Goal: Task Accomplishment & Management: Manage account settings

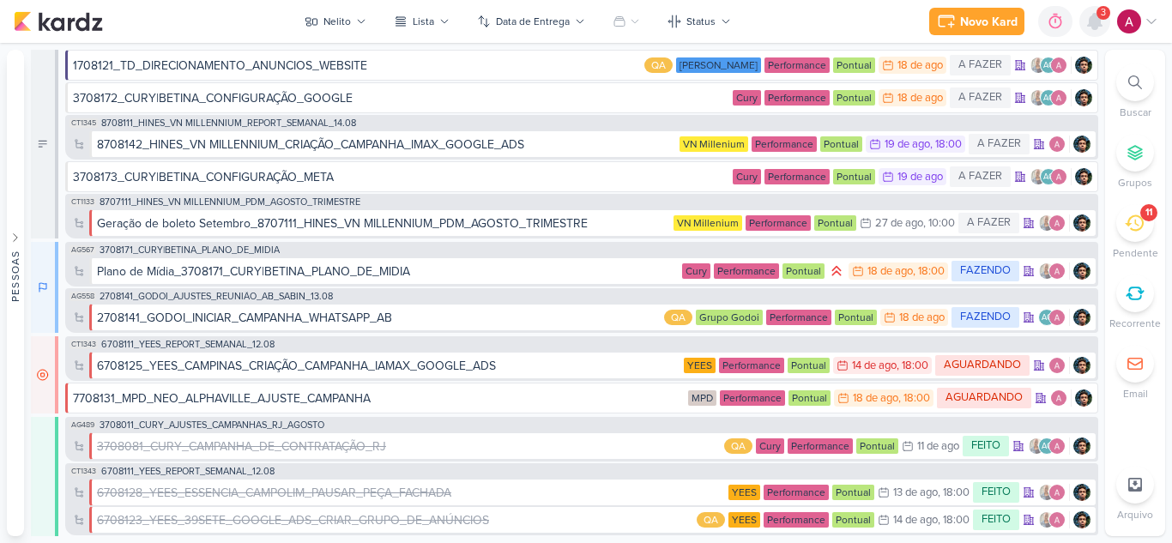
click at [1091, 25] on icon at bounding box center [1095, 21] width 14 height 15
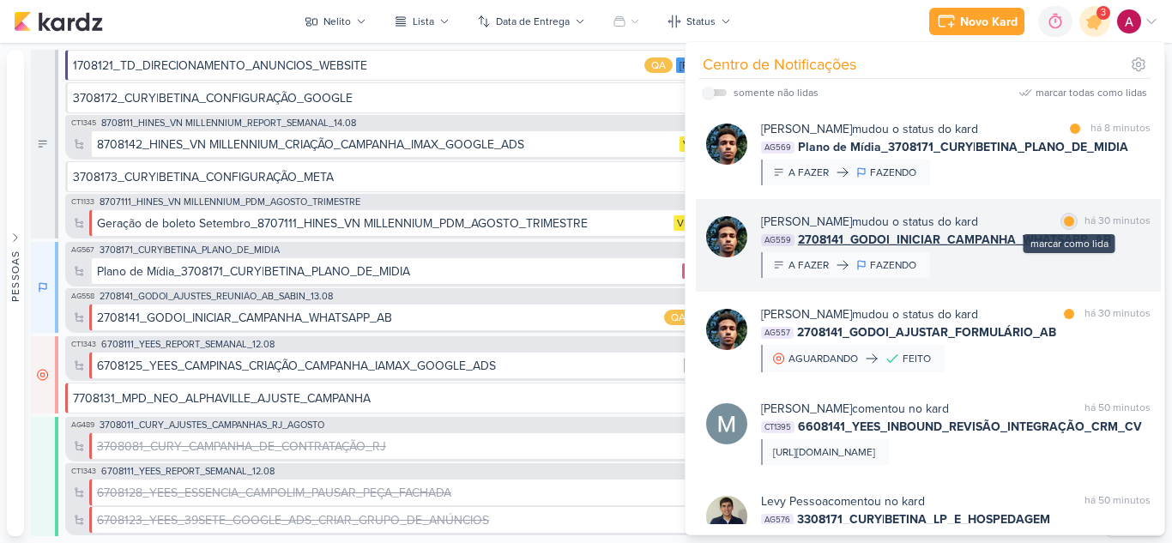
click at [1064, 219] on div at bounding box center [1069, 221] width 10 height 10
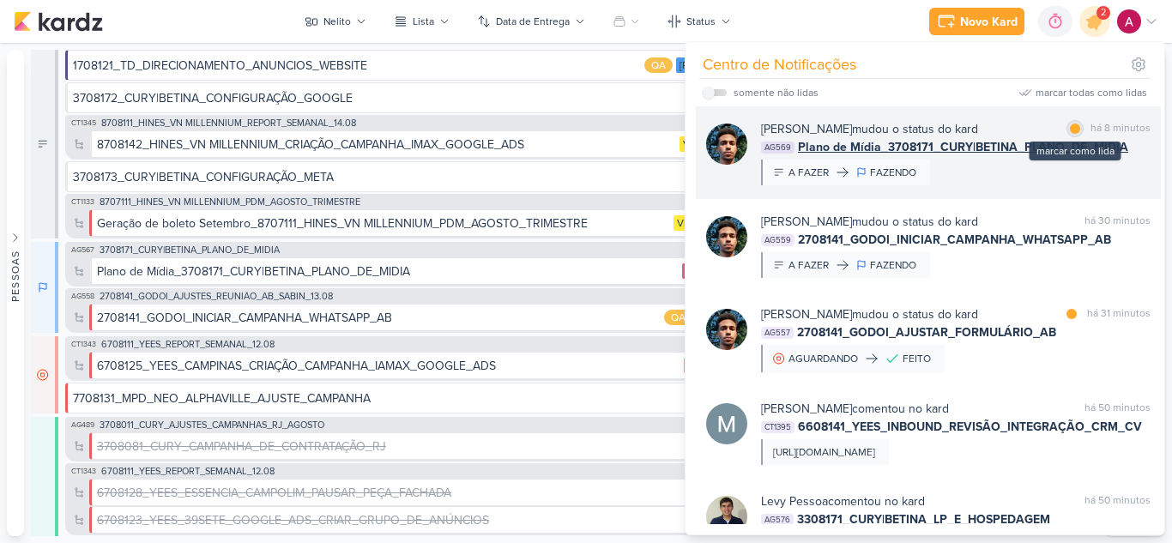
click at [1073, 127] on div at bounding box center [1075, 129] width 10 height 10
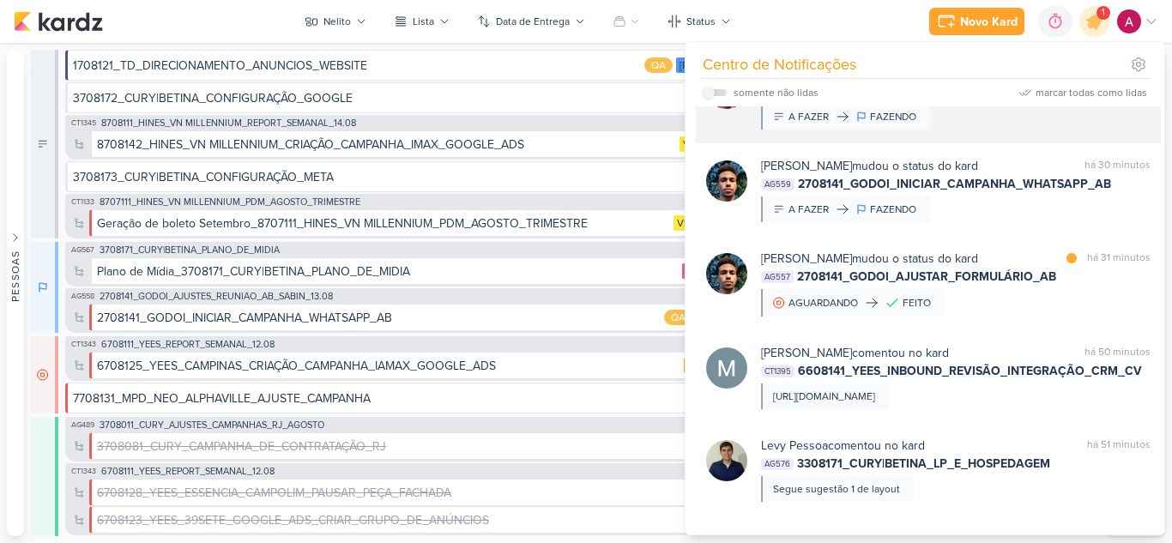
scroll to position [86, 0]
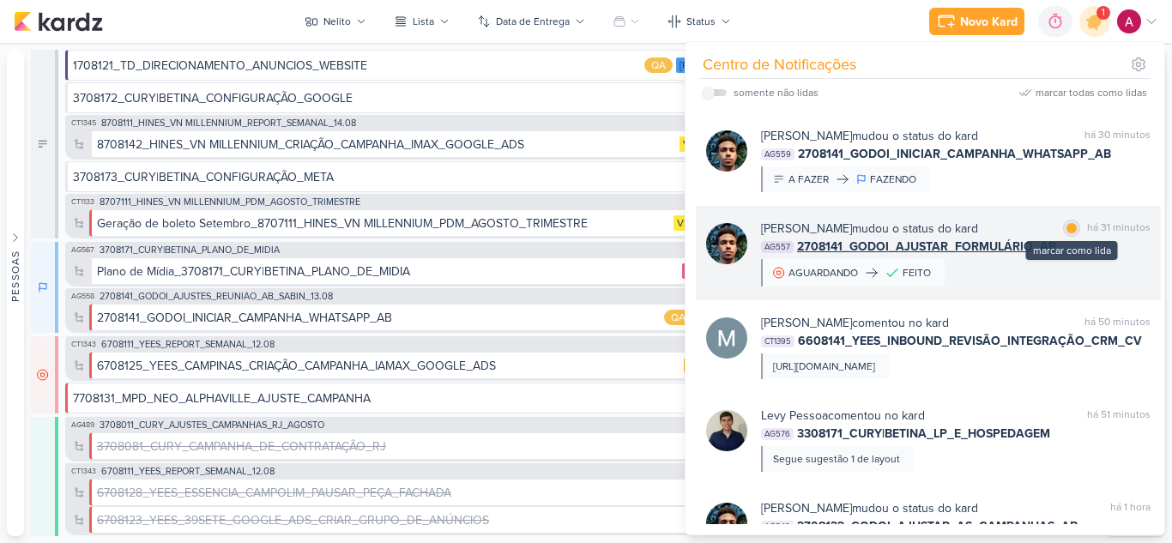
click at [1067, 227] on div at bounding box center [1072, 228] width 10 height 10
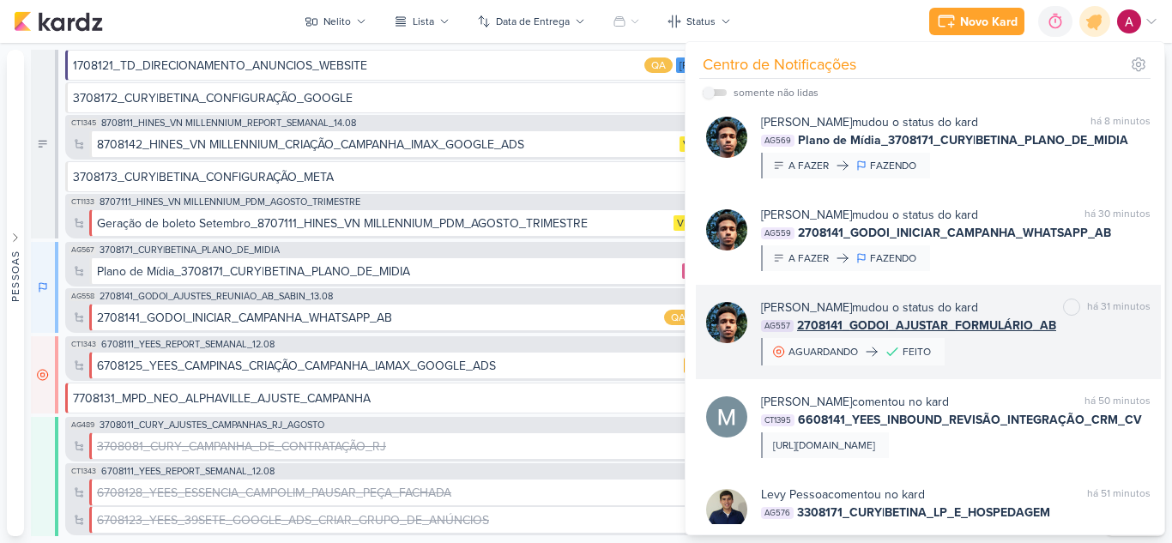
scroll to position [0, 0]
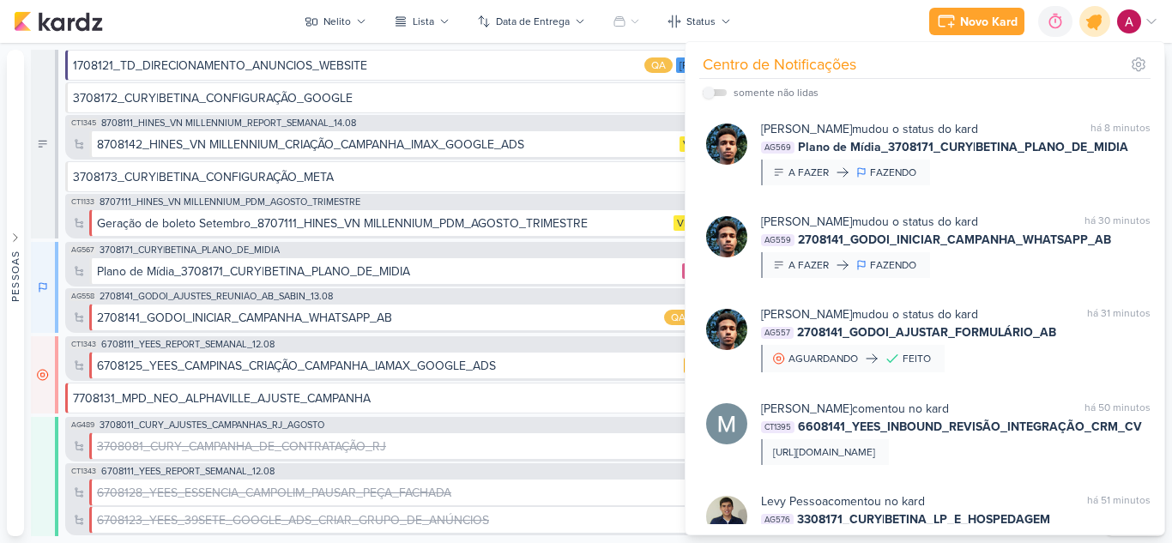
click at [1092, 27] on icon at bounding box center [1095, 21] width 21 height 21
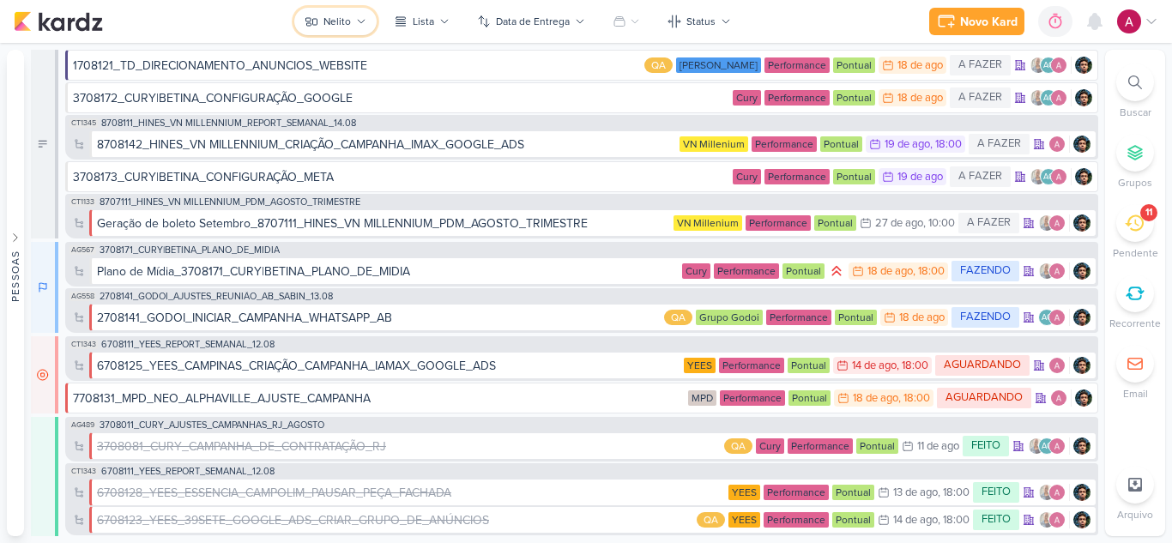
click at [330, 27] on div "Nelito" at bounding box center [337, 21] width 27 height 15
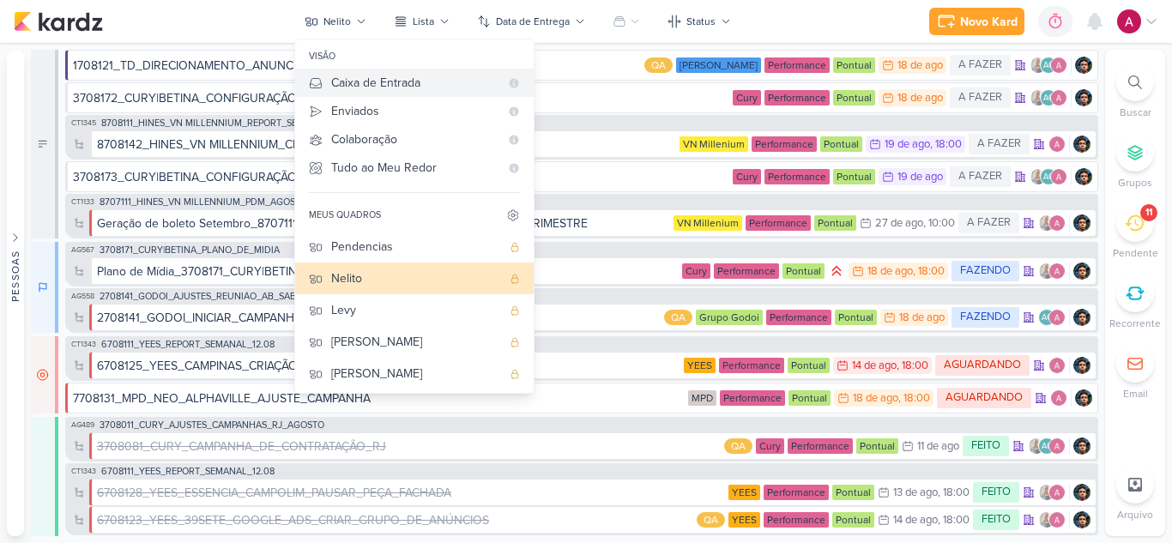
click at [360, 90] on div "Caixa de Entrada" at bounding box center [415, 83] width 168 height 18
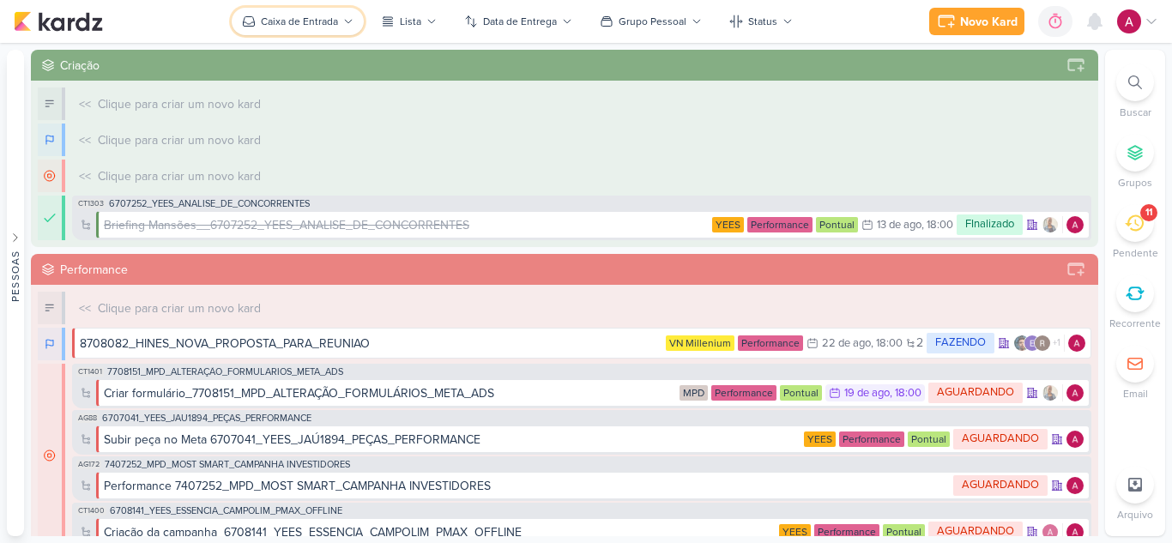
click at [294, 12] on button "Caixa de Entrada" at bounding box center [298, 21] width 132 height 27
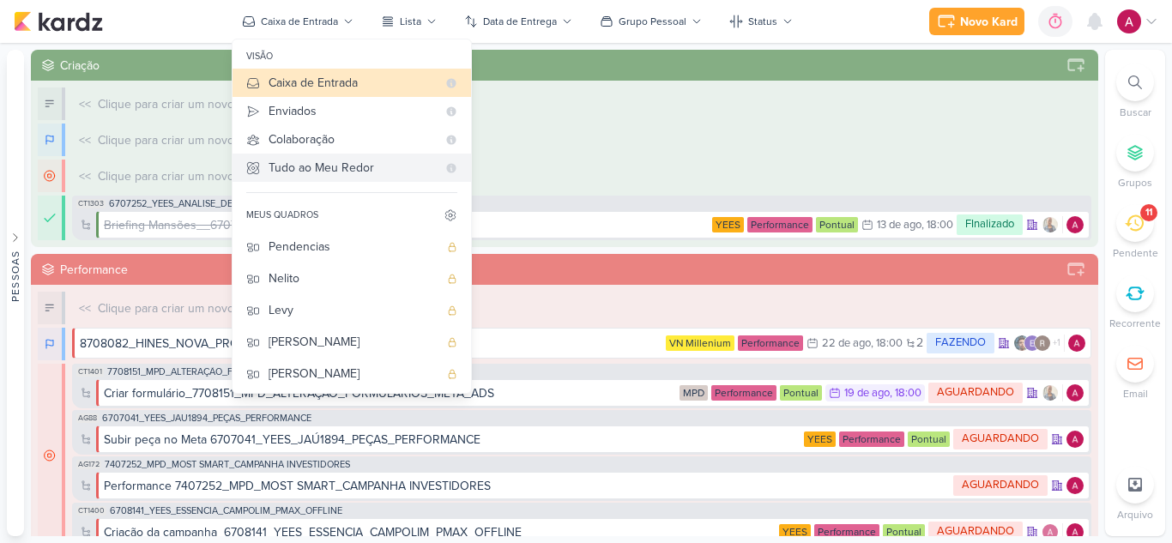
click at [300, 166] on div "Tudo ao Meu Redor" at bounding box center [353, 168] width 168 height 18
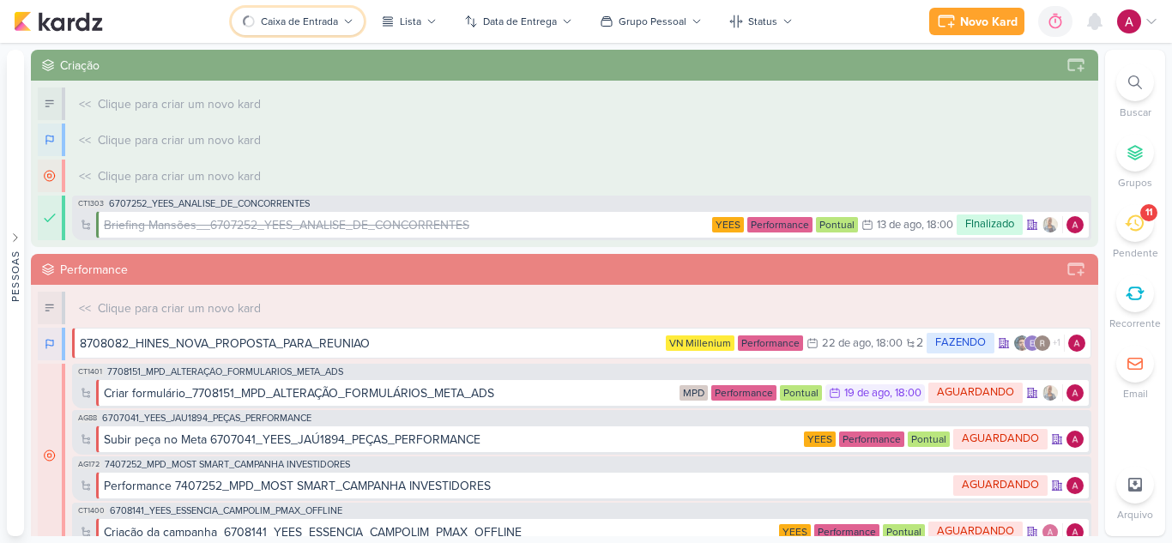
click at [321, 21] on div "Caixa de Entrada" at bounding box center [299, 21] width 77 height 15
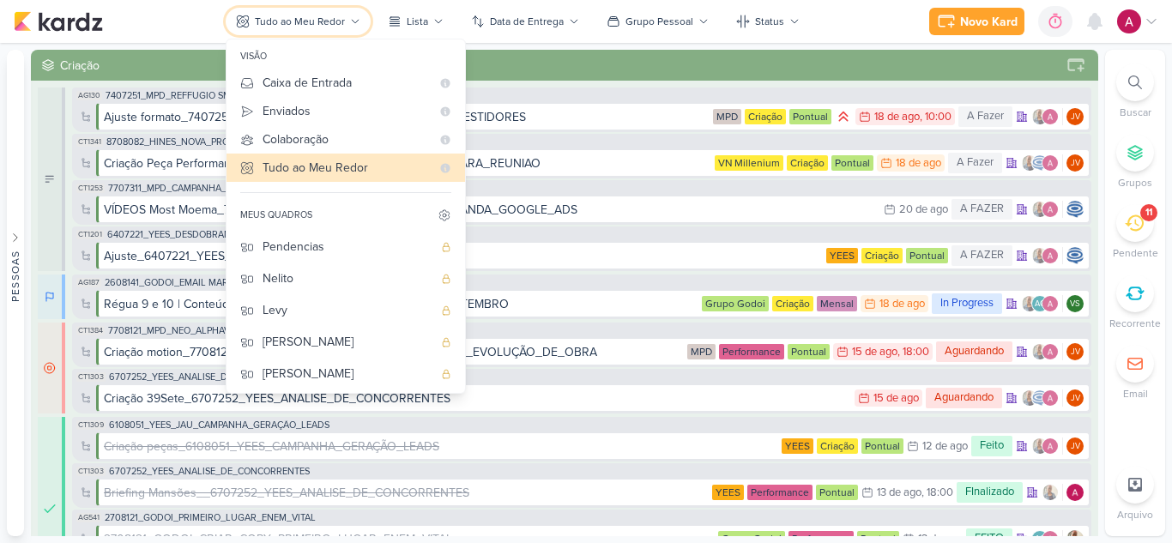
scroll to position [65, 0]
click at [630, 67] on div "Criação" at bounding box center [559, 66] width 999 height 18
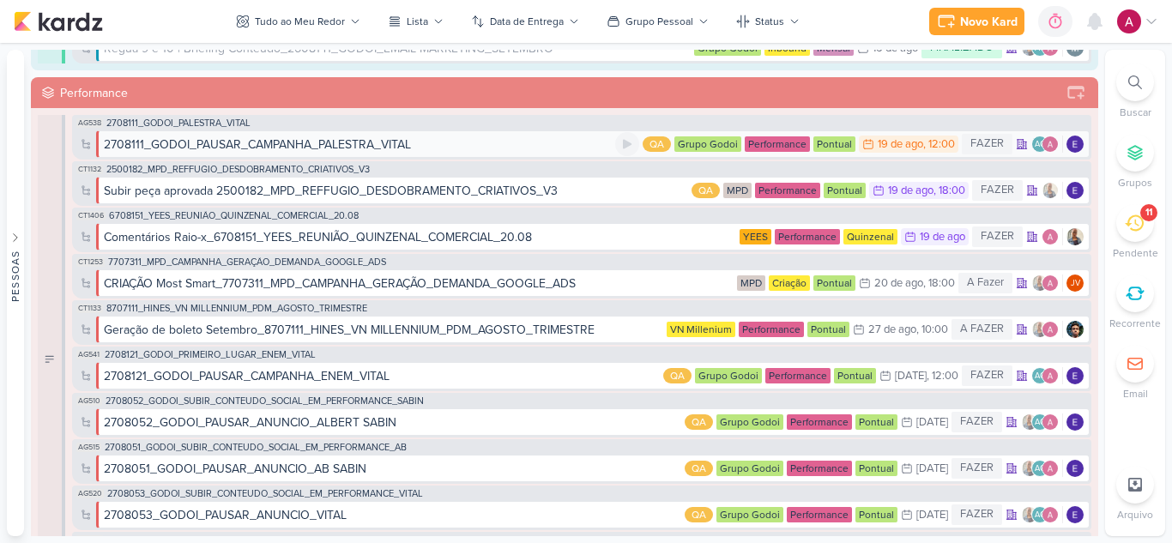
scroll to position [944, 0]
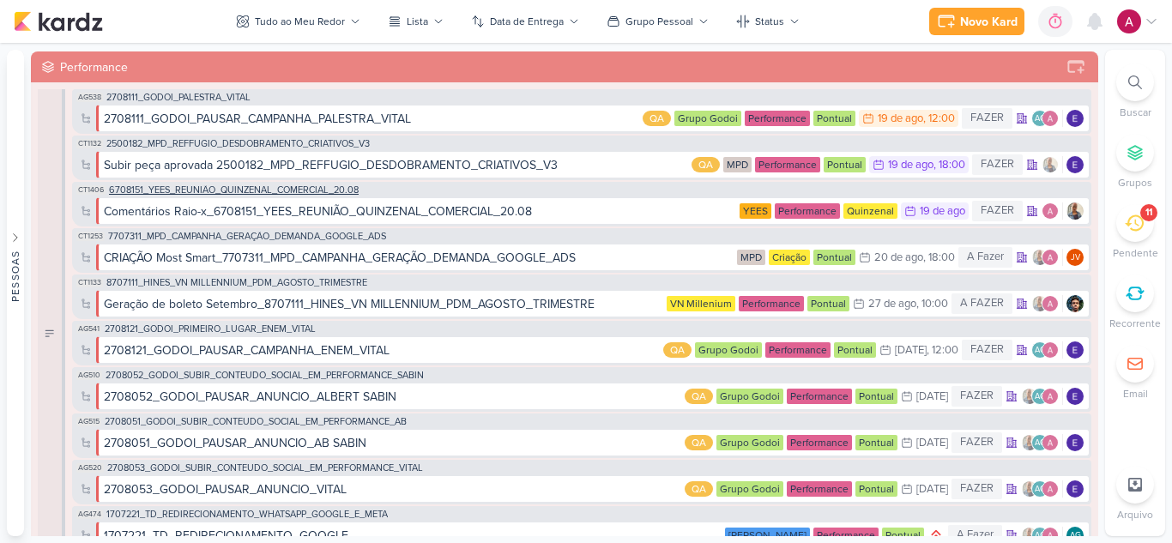
click at [280, 188] on span "6708151_YEES_REUNIÃO_QUINZENAL_COMERCIAL_20.08" at bounding box center [234, 189] width 250 height 9
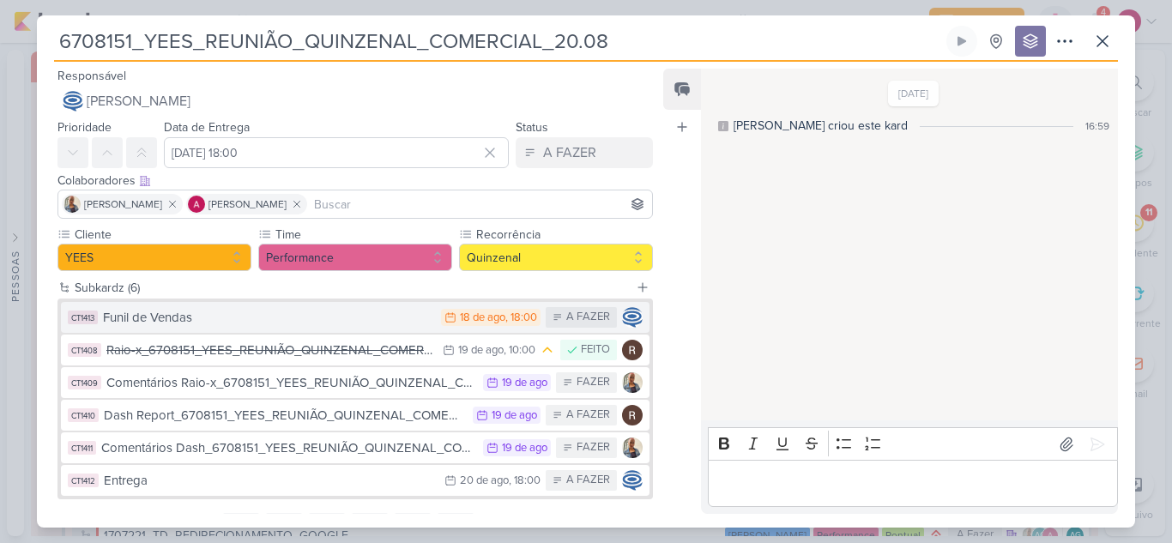
click at [374, 321] on div "Funil de Vendas" at bounding box center [268, 318] width 330 height 20
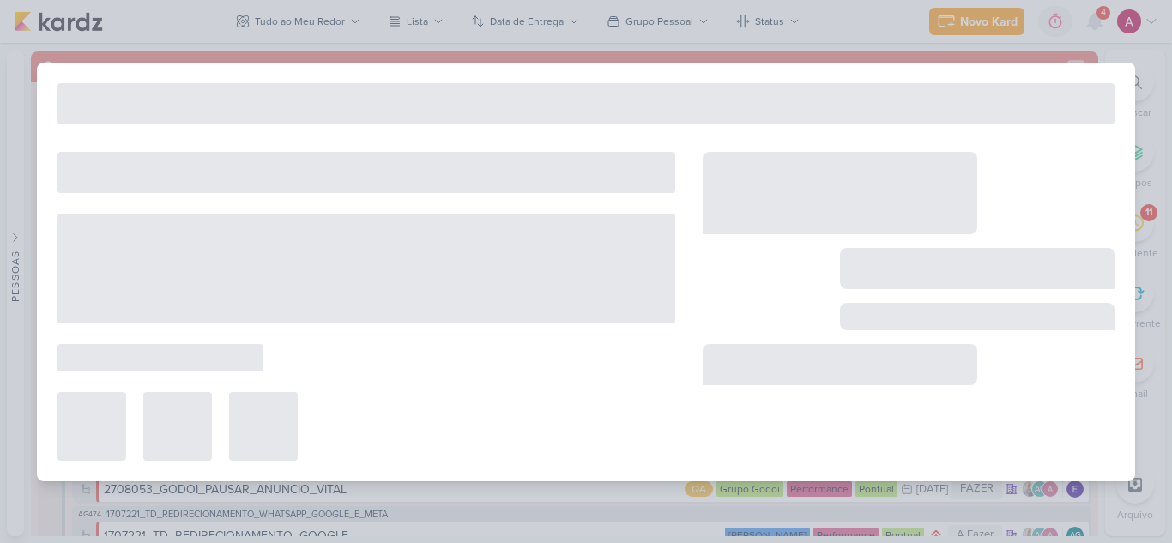
type input "Funil de Vendas"
type input "[DATE] 18:00"
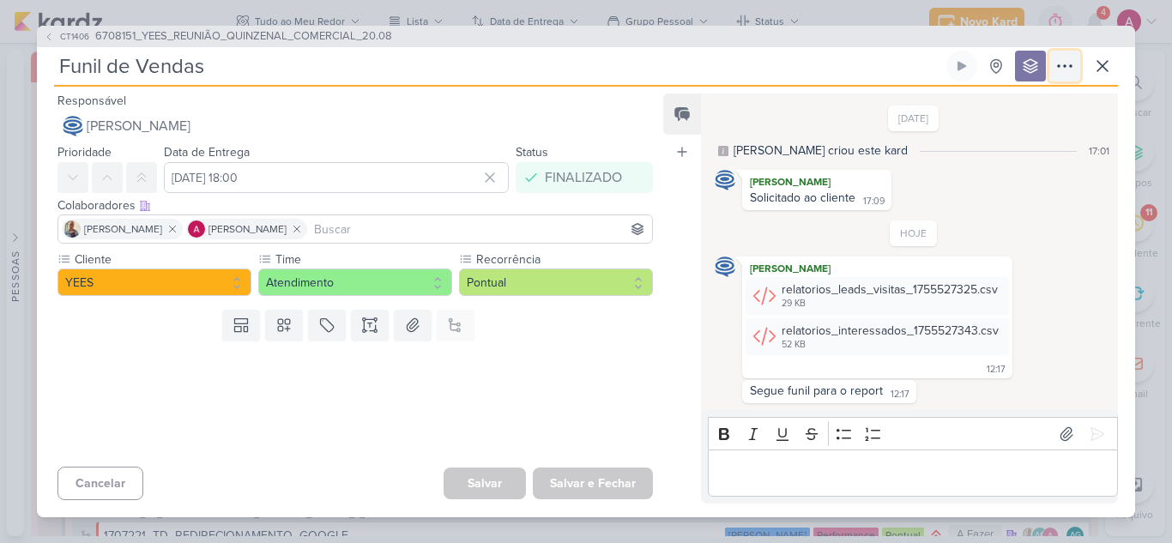
click at [1062, 74] on icon at bounding box center [1065, 66] width 21 height 21
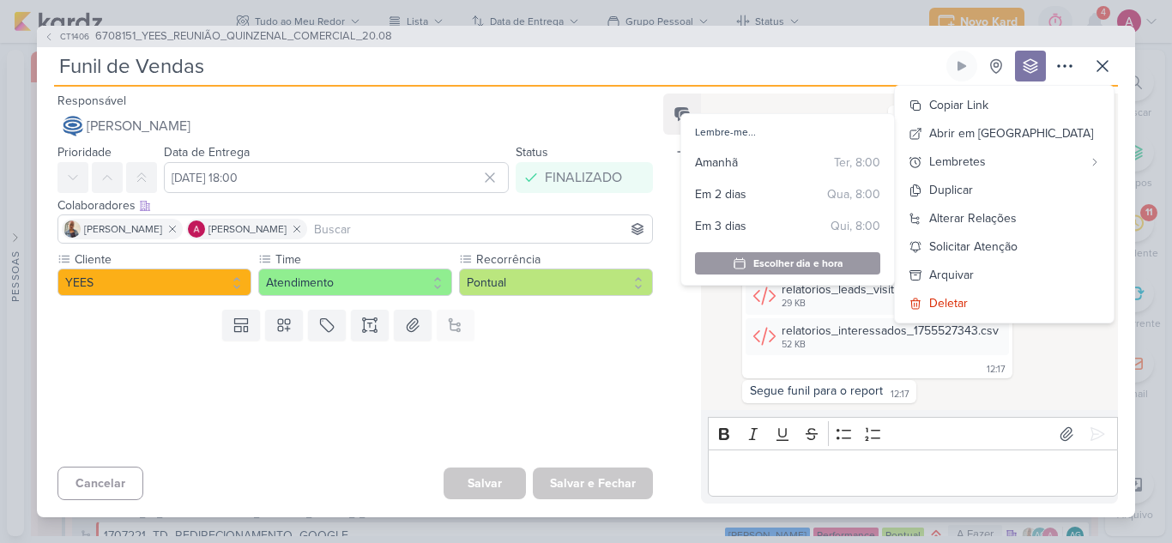
click at [557, 231] on input at bounding box center [480, 229] width 338 height 21
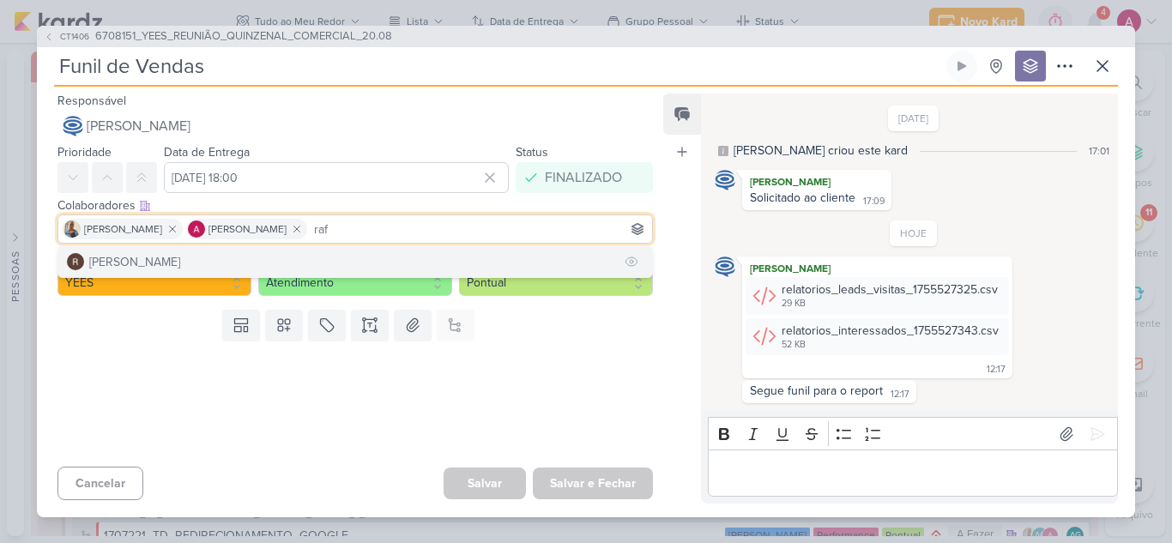
type input "raf"
click at [142, 258] on div "[PERSON_NAME]" at bounding box center [134, 262] width 91 height 18
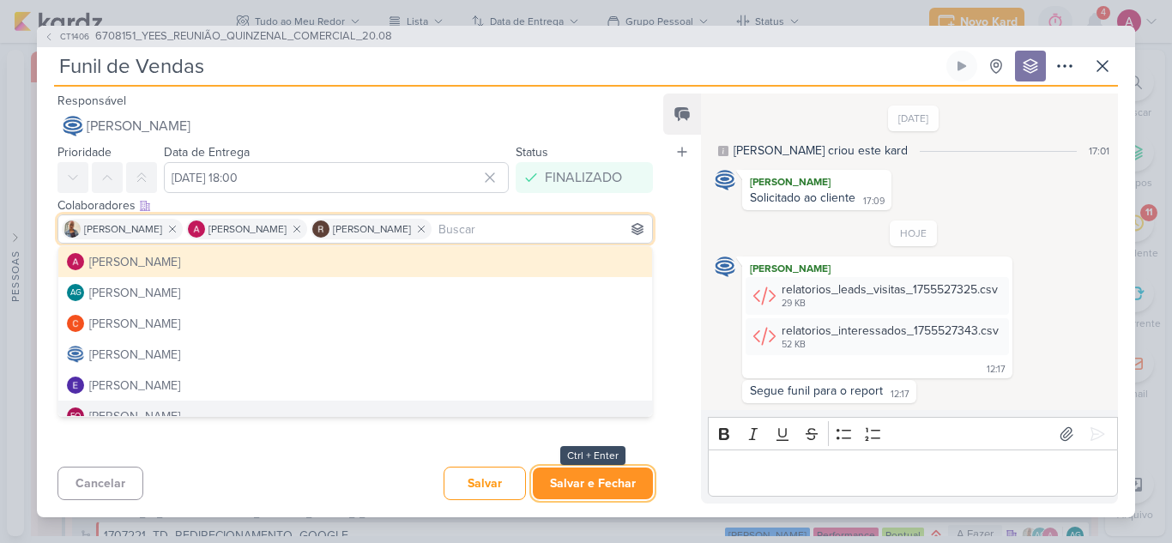
click at [556, 476] on button "Salvar e Fechar" at bounding box center [593, 484] width 120 height 32
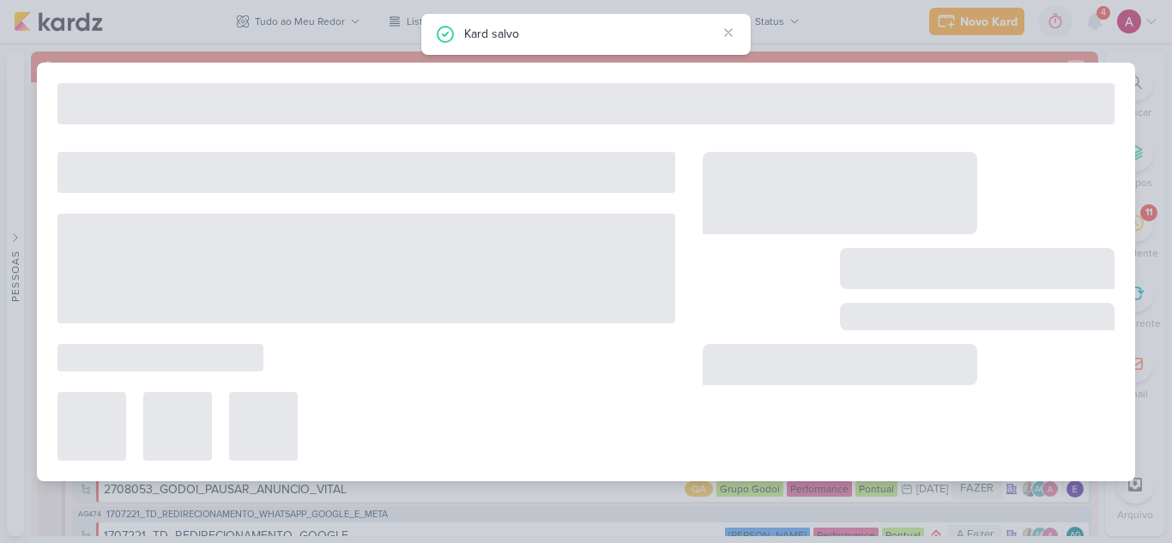
type input "6708151_YEES_REUNIÃO_QUINZENAL_COMERCIAL_20.08"
type input "[DATE] 18:00"
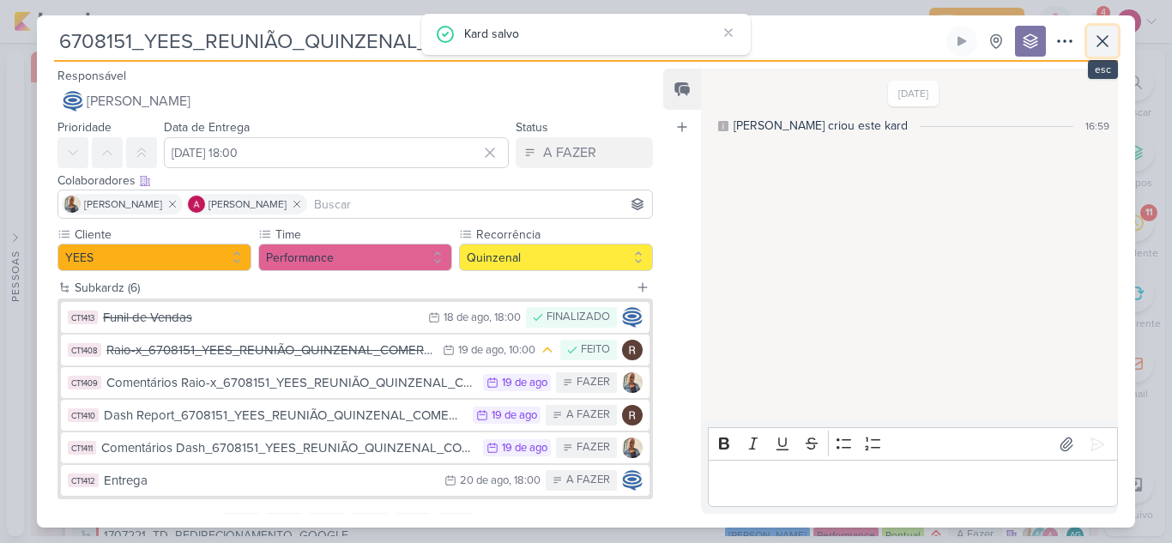
click at [1111, 41] on icon at bounding box center [1103, 41] width 21 height 21
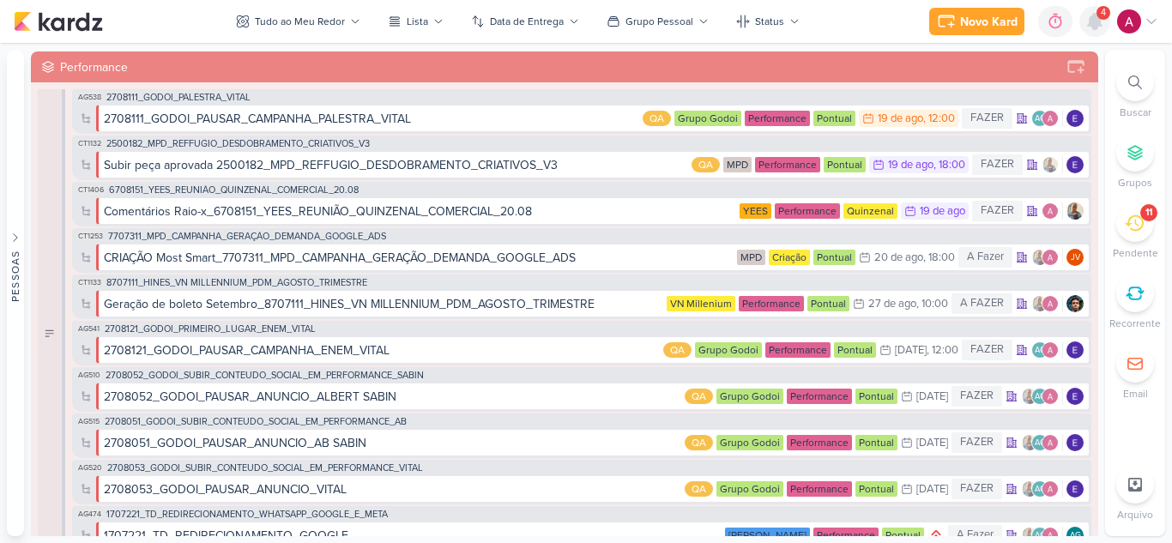
click at [1097, 22] on icon at bounding box center [1095, 21] width 14 height 15
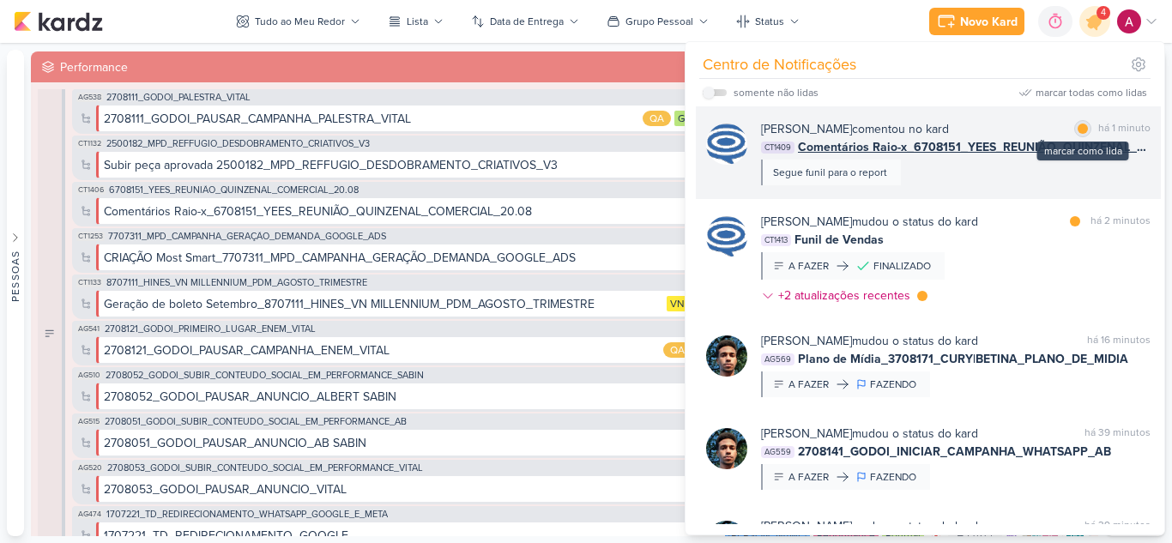
click at [1080, 124] on div at bounding box center [1083, 129] width 10 height 10
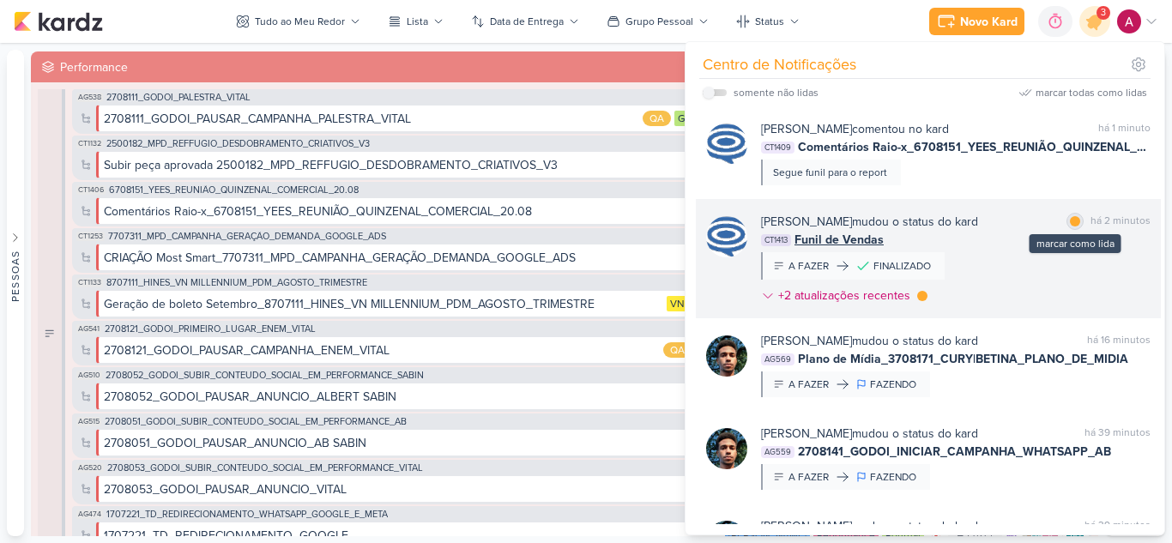
click at [1070, 219] on div at bounding box center [1075, 221] width 10 height 10
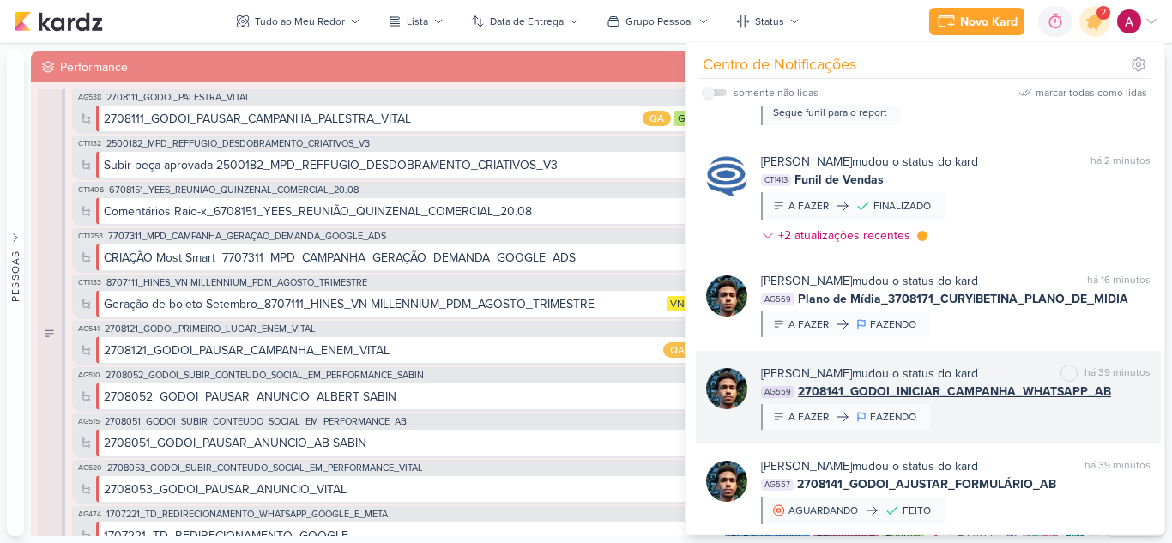
scroll to position [257, 0]
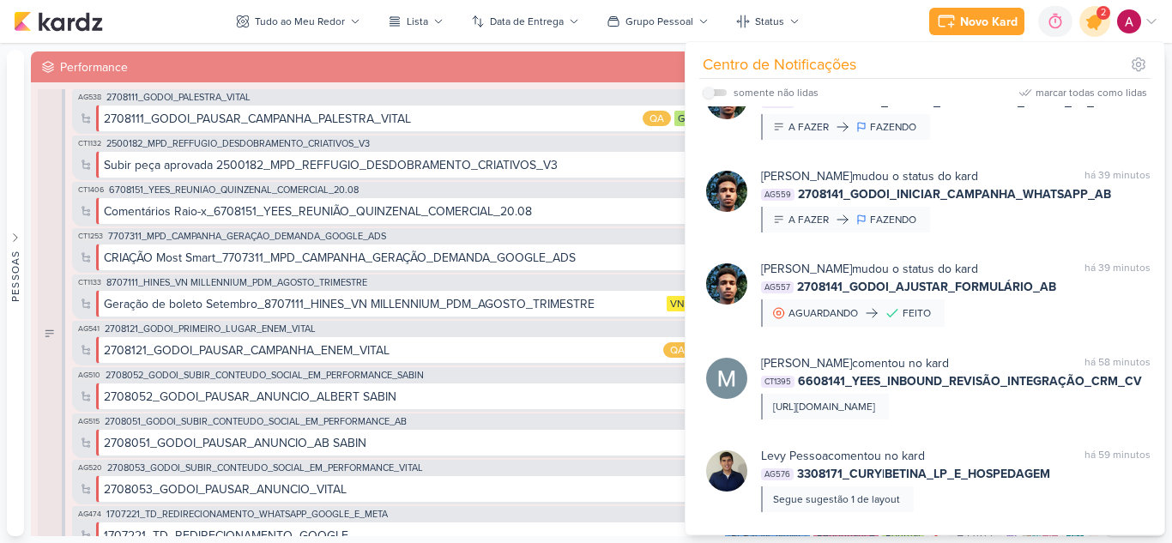
click at [1099, 31] on icon at bounding box center [1094, 21] width 29 height 29
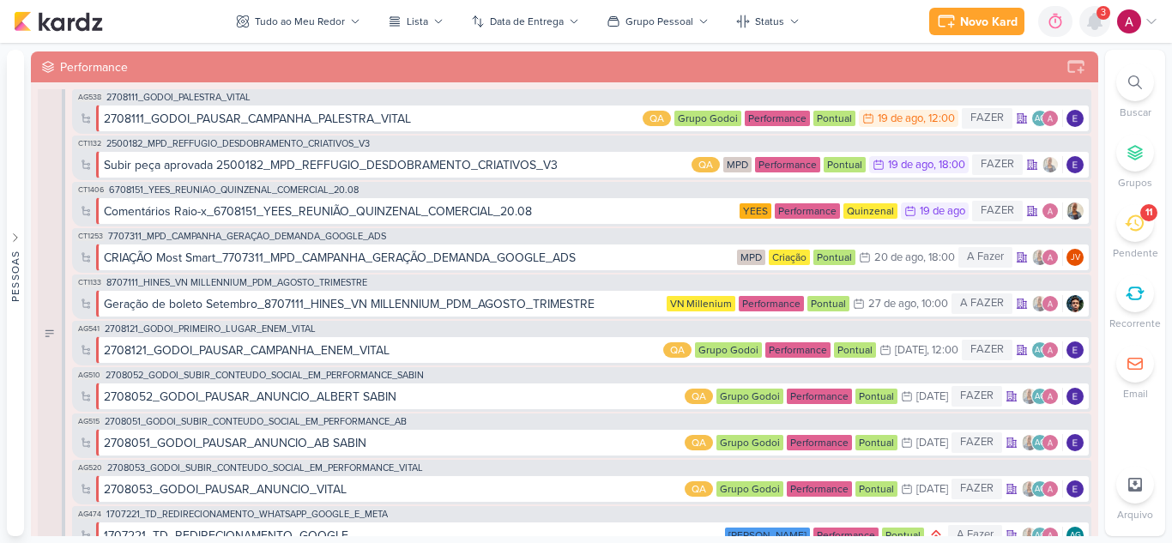
click at [1093, 22] on icon at bounding box center [1095, 21] width 14 height 15
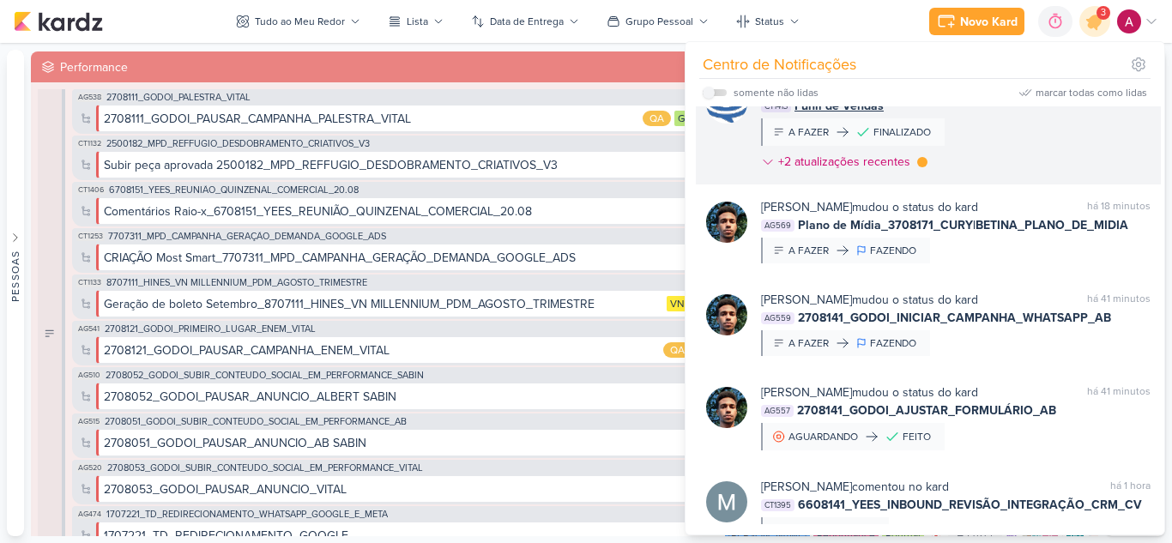
scroll to position [0, 0]
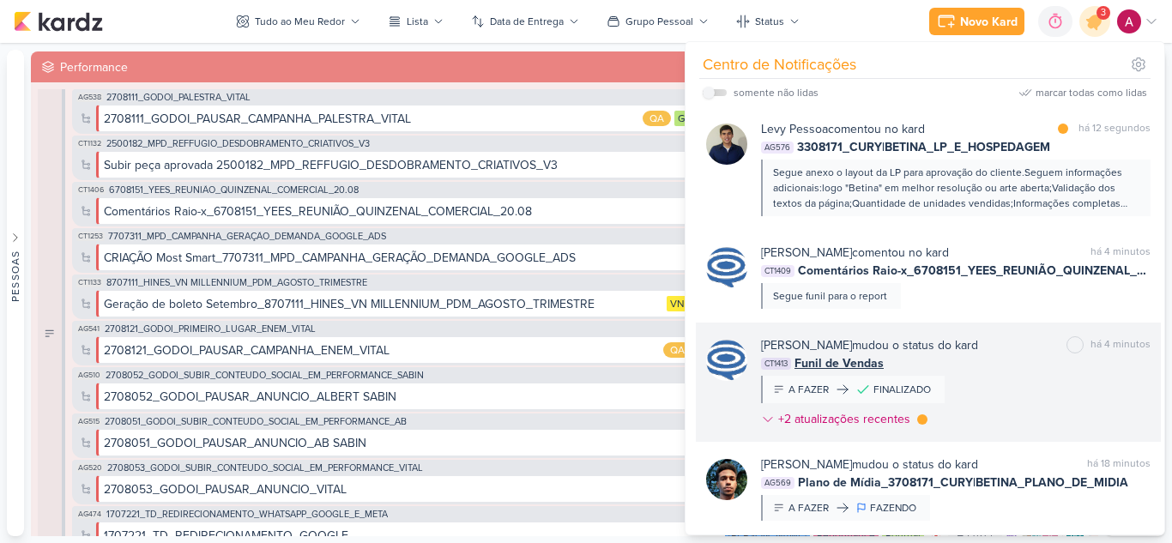
click at [1024, 386] on div "[PERSON_NAME] mudou o status do kard marcar como não lida há 4 minutos CT1413 F…" at bounding box center [956, 385] width 390 height 99
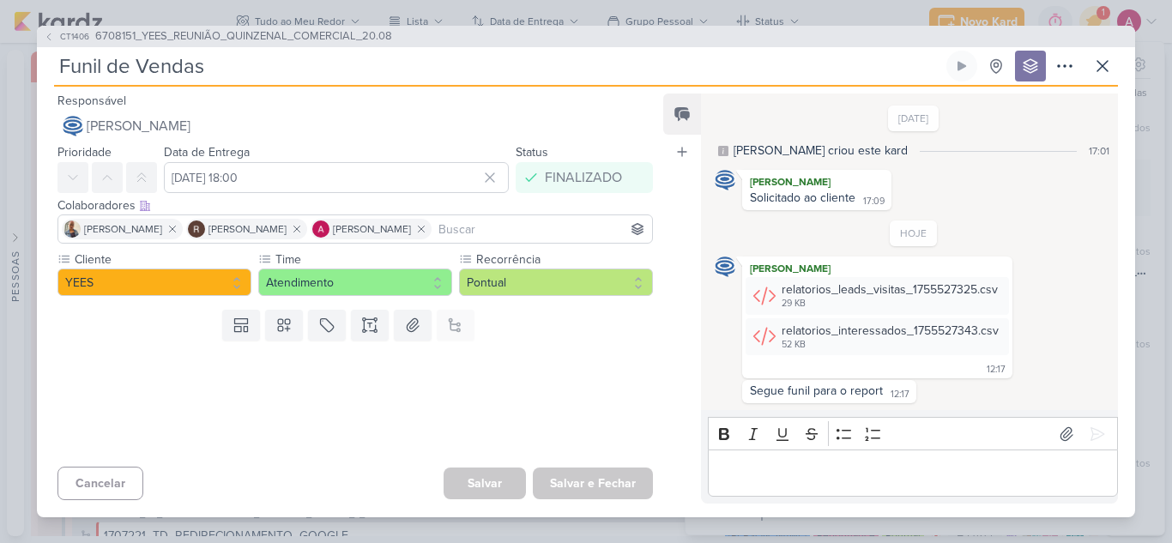
click at [1095, 28] on div "CT1406 6708151_YEES_REUNIÃO_QUINZENAL_COMERCIAL_20.08" at bounding box center [586, 37] width 1099 height 22
click at [1105, 66] on icon at bounding box center [1103, 66] width 21 height 21
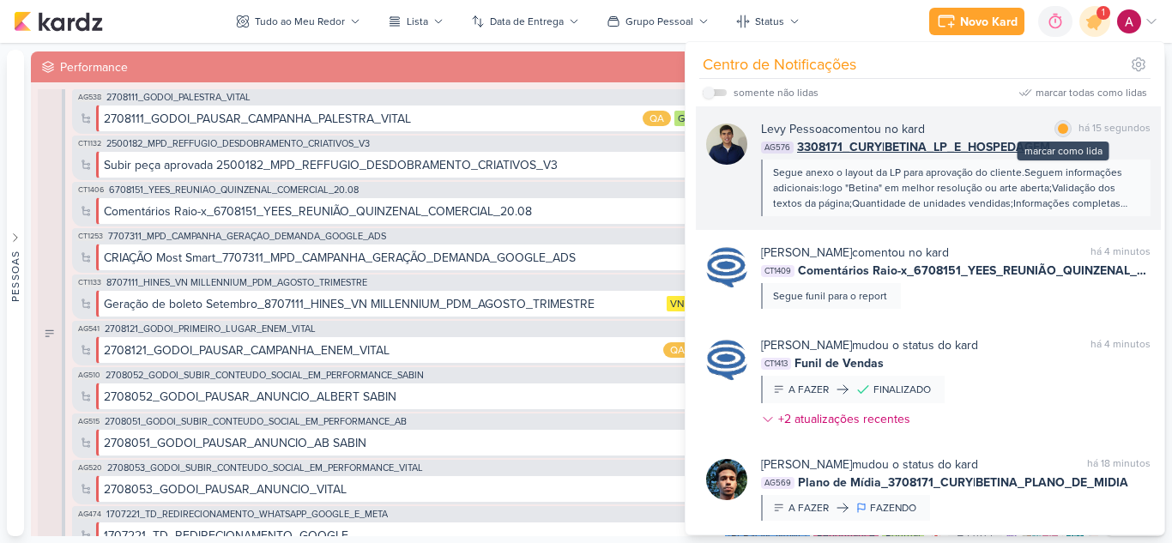
click at [1058, 128] on div at bounding box center [1063, 129] width 10 height 10
